Goal: Task Accomplishment & Management: Complete application form

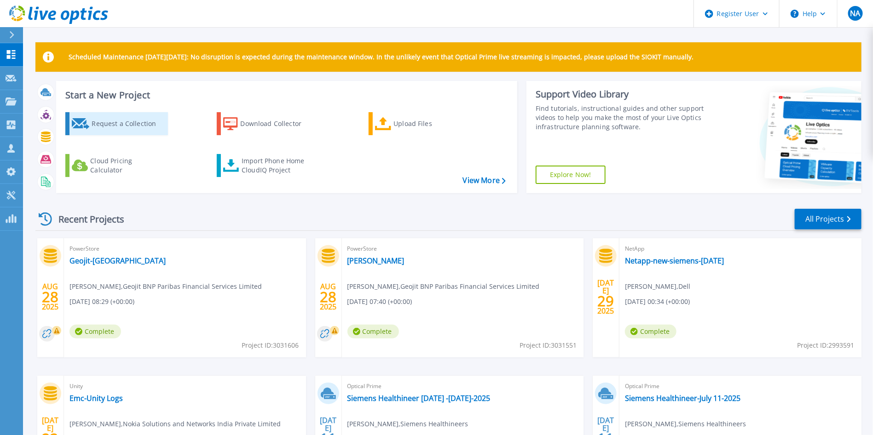
click at [114, 127] on div "Request a Collection" at bounding box center [129, 124] width 74 height 18
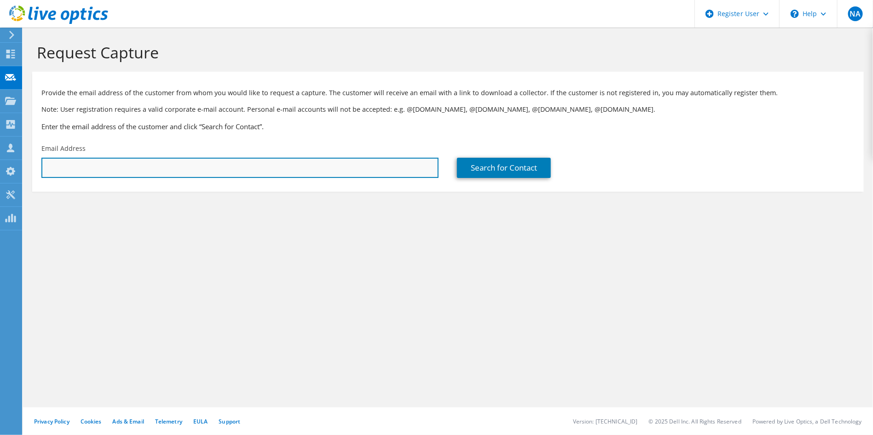
click at [384, 168] on input "text" at bounding box center [239, 168] width 397 height 20
